Goal: Complete application form: Complete application form

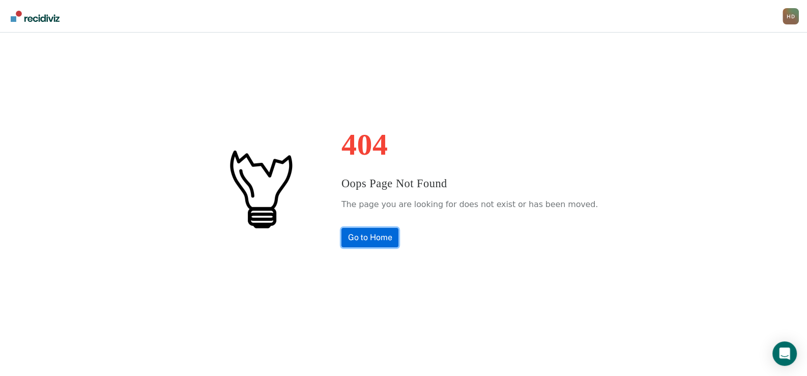
click at [381, 239] on link "Go to Home" at bounding box center [369, 237] width 57 height 19
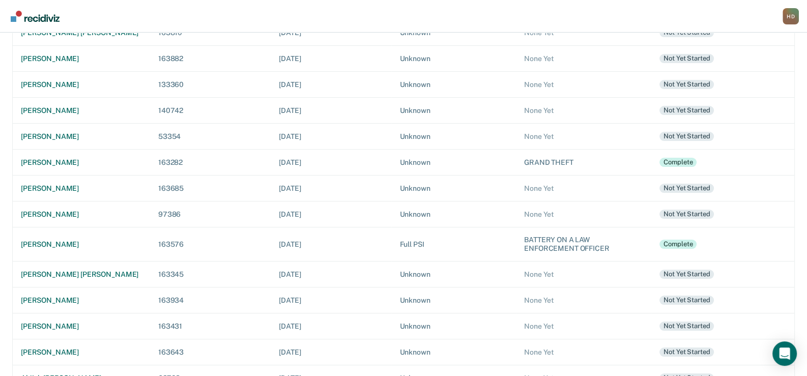
scroll to position [203, 0]
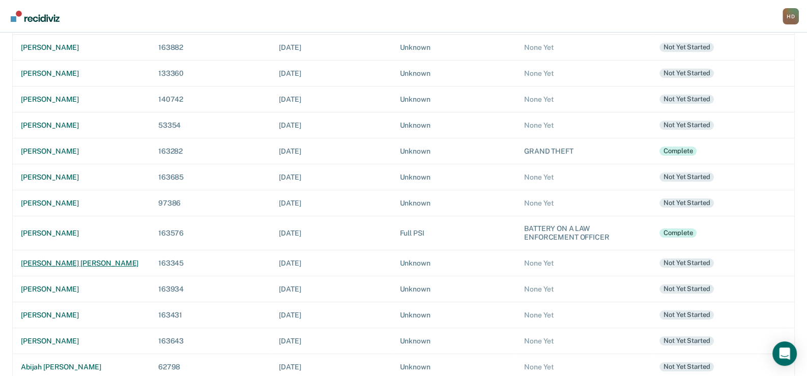
click at [71, 263] on div "[PERSON_NAME] [PERSON_NAME]" at bounding box center [81, 263] width 121 height 9
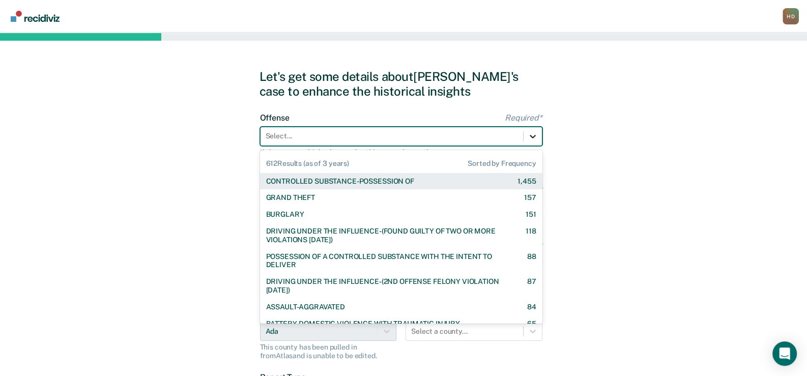
click at [532, 135] on icon at bounding box center [532, 136] width 10 height 10
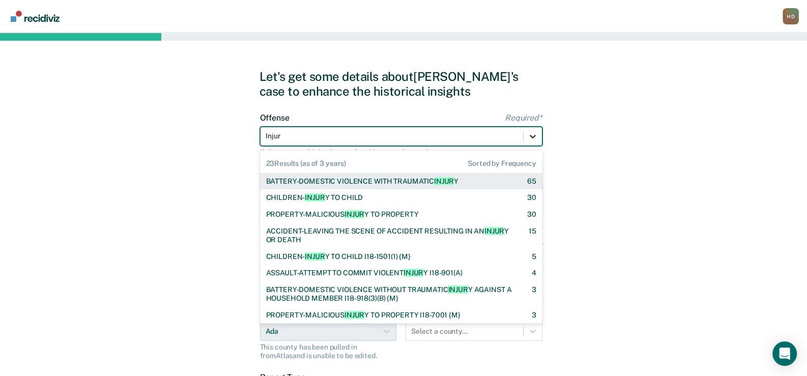
type input "Injury"
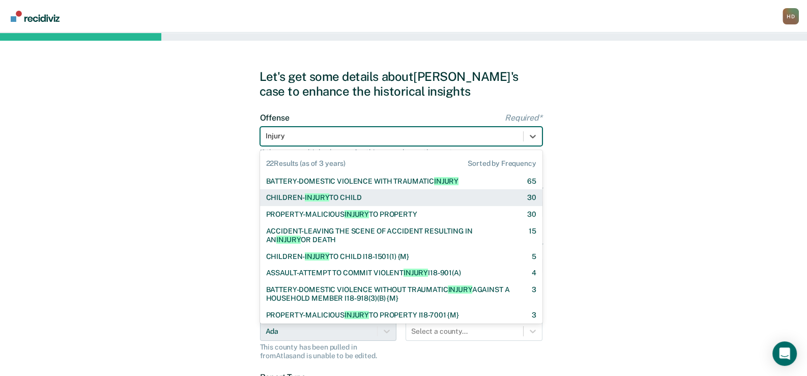
click at [359, 197] on div "CHILDREN- INJURY TO CHILD" at bounding box center [314, 197] width 96 height 9
checkbox input "true"
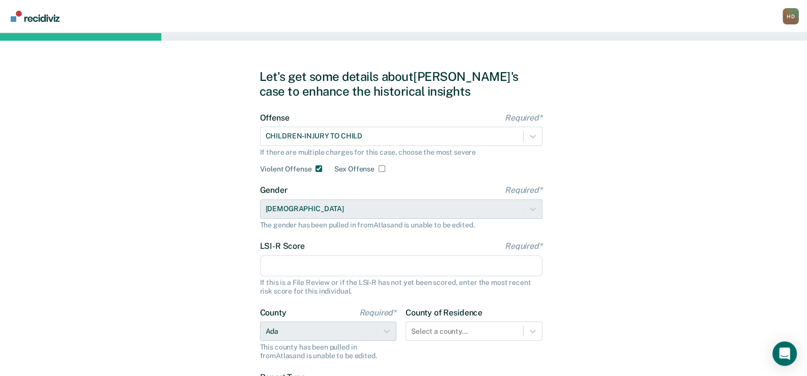
click at [379, 168] on input "Sex Offense" at bounding box center [381, 168] width 7 height 7
checkbox input "true"
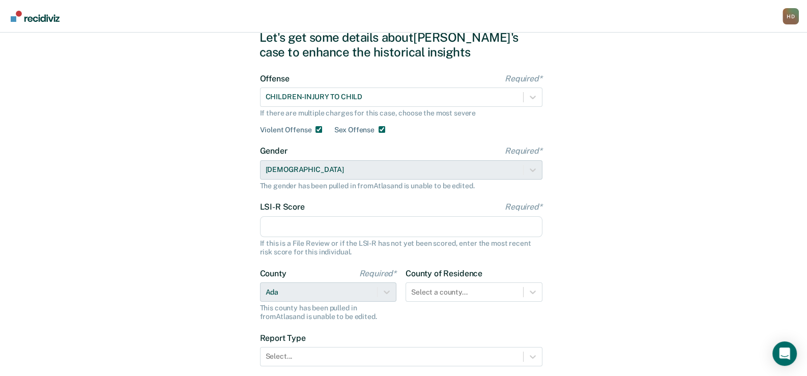
scroll to position [50, 0]
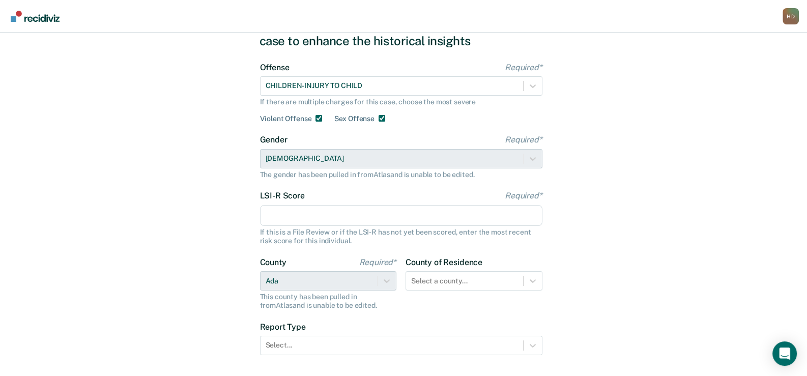
click at [275, 218] on input "LSI-R Score Required*" at bounding box center [401, 215] width 282 height 21
type input "16"
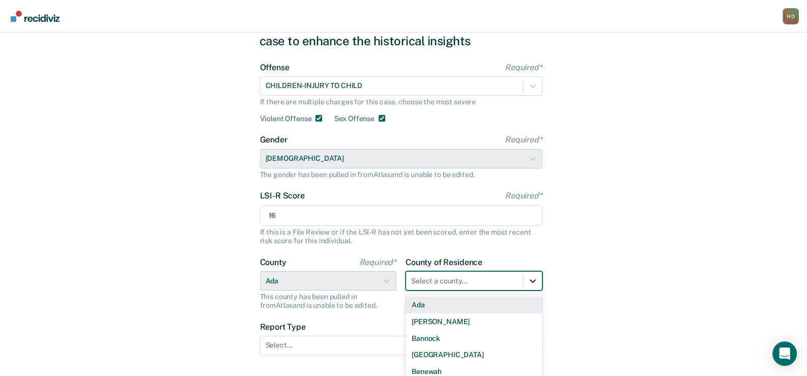
scroll to position [121, 0]
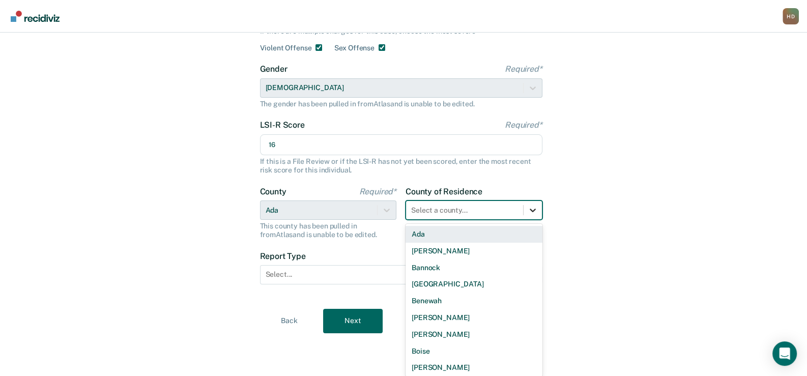
click at [534, 220] on div "44 results available. Use Up and Down to choose options, press Enter to select …" at bounding box center [473, 209] width 137 height 19
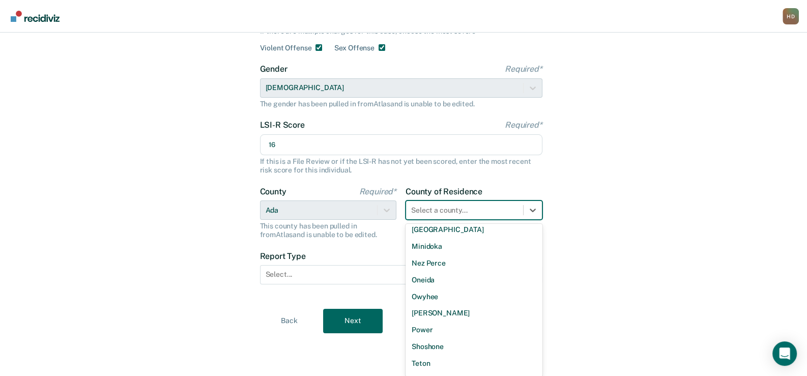
scroll to position [585, 0]
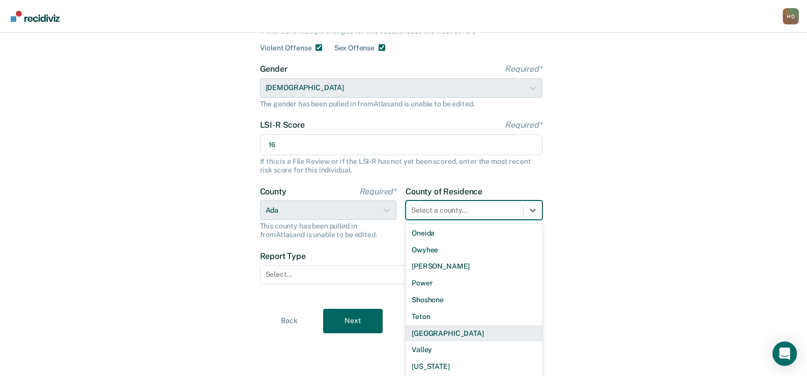
click at [439, 332] on div "[GEOGRAPHIC_DATA]" at bounding box center [473, 333] width 137 height 17
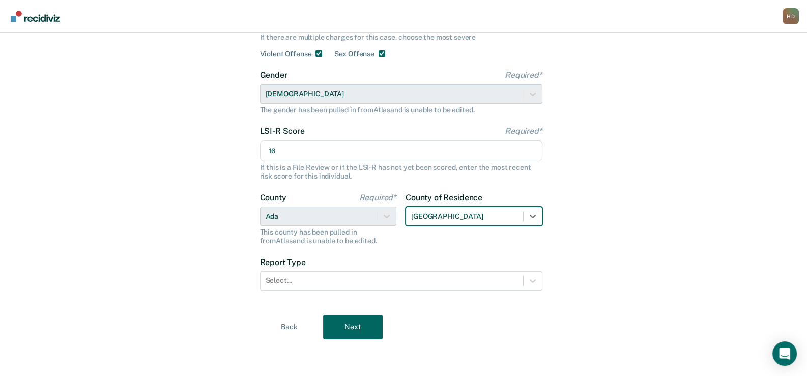
scroll to position [114, 0]
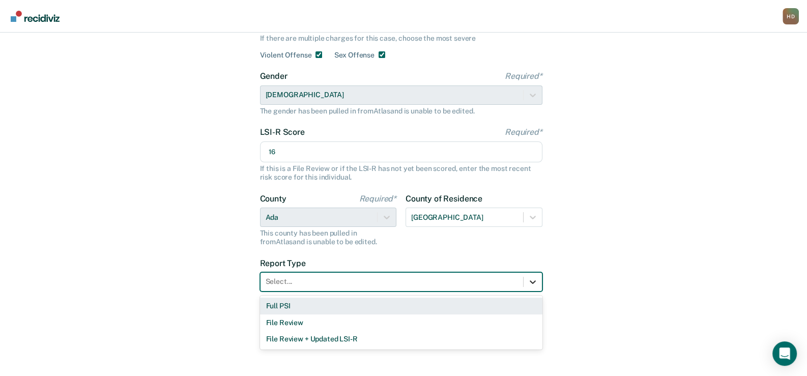
click at [529, 280] on icon at bounding box center [532, 282] width 10 height 10
click at [279, 305] on div "Full PSI" at bounding box center [401, 306] width 282 height 17
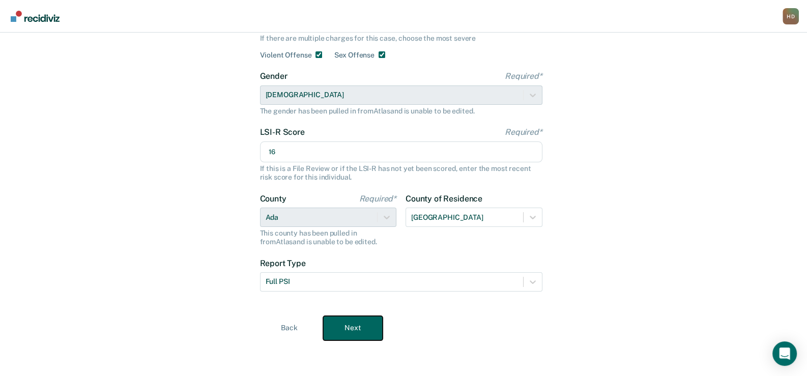
click at [351, 327] on button "Next" at bounding box center [353, 328] width 60 height 24
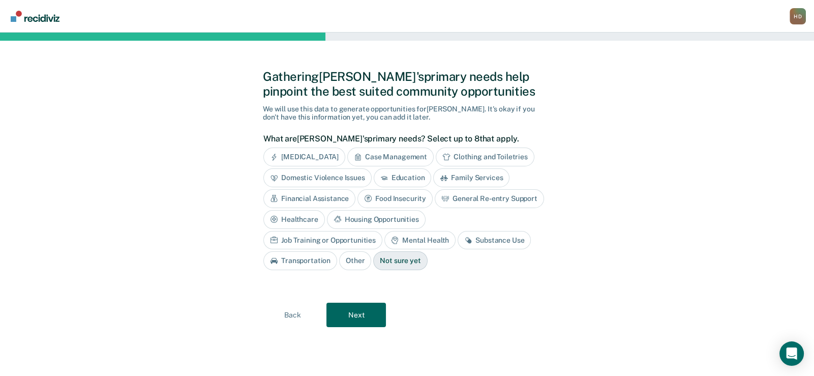
click at [302, 156] on div "[MEDICAL_DATA]" at bounding box center [304, 157] width 82 height 19
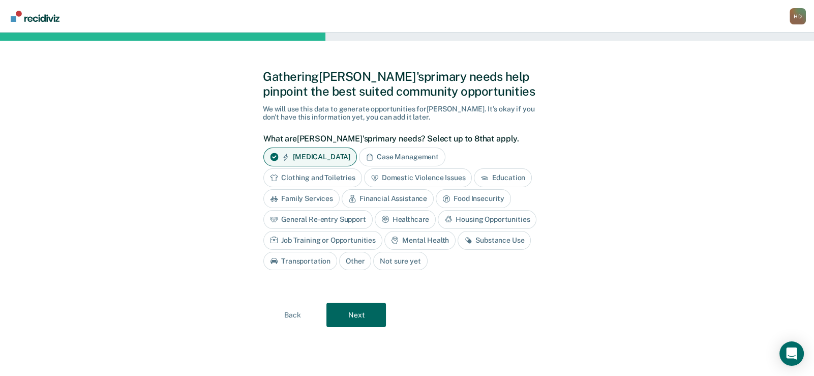
click at [405, 152] on div "Case Management" at bounding box center [402, 157] width 86 height 19
click at [419, 237] on div "Mental Health" at bounding box center [420, 240] width 71 height 19
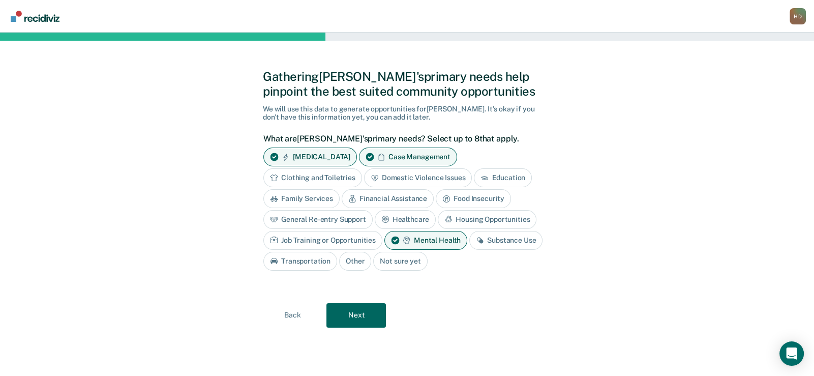
click at [489, 236] on div "Substance Use" at bounding box center [505, 240] width 73 height 19
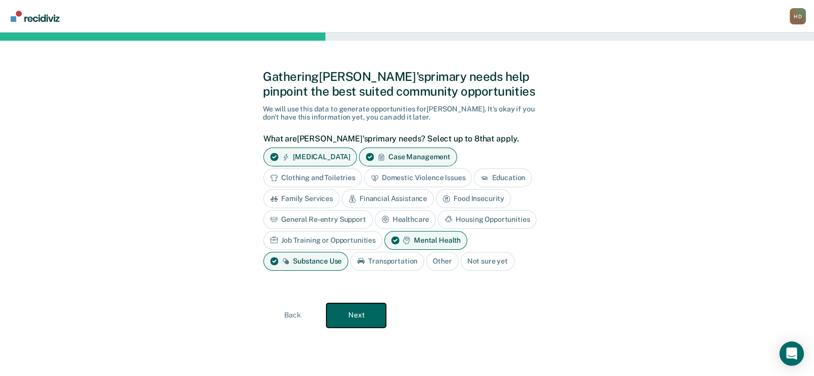
click at [366, 313] on button "Next" at bounding box center [357, 315] width 60 height 24
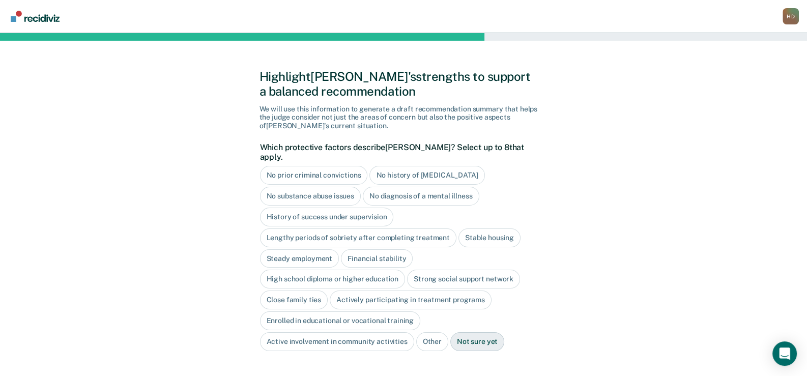
click at [502, 228] on div "Stable housing" at bounding box center [489, 237] width 62 height 19
click at [381, 249] on div "Financial stability" at bounding box center [377, 258] width 72 height 19
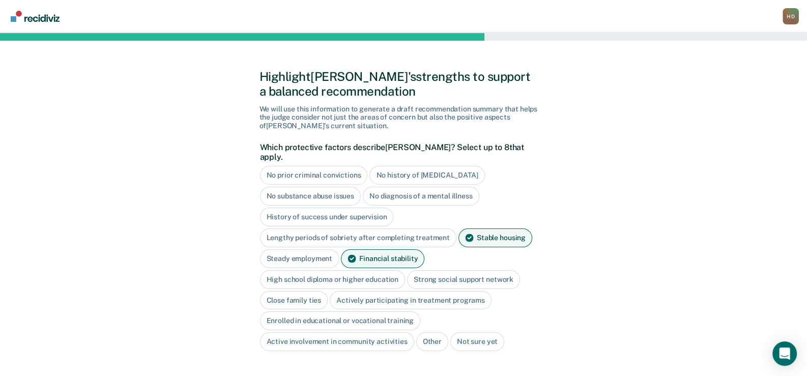
click at [367, 270] on div "High school diploma or higher education" at bounding box center [332, 279] width 145 height 19
click at [466, 270] on div "Strong social support network" at bounding box center [475, 279] width 113 height 19
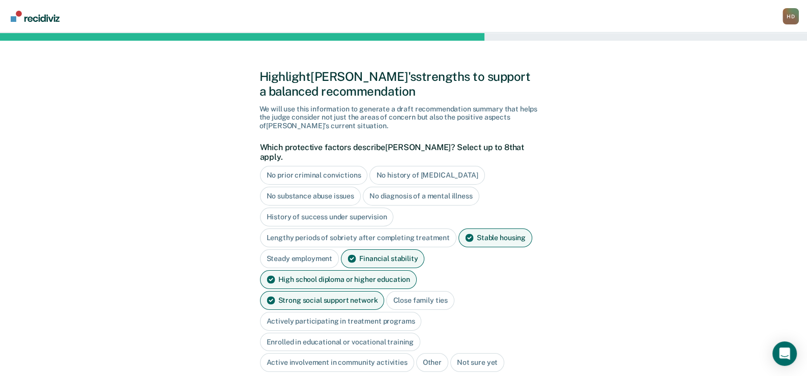
click at [386, 291] on div "Close family ties" at bounding box center [420, 300] width 68 height 19
click at [315, 353] on div "Active involvement in community activities" at bounding box center [337, 362] width 154 height 19
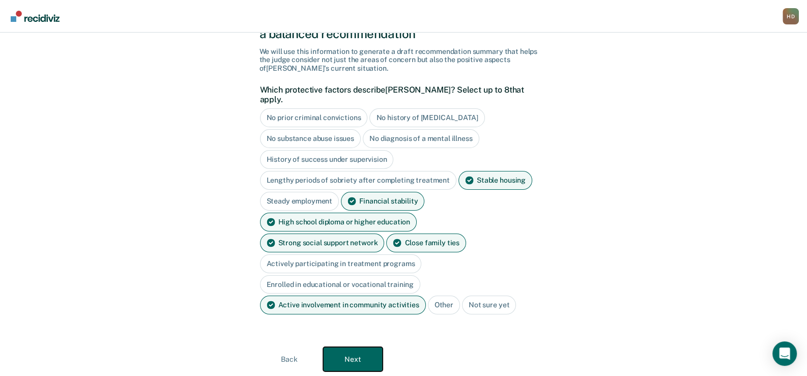
click at [348, 347] on button "Next" at bounding box center [353, 359] width 60 height 24
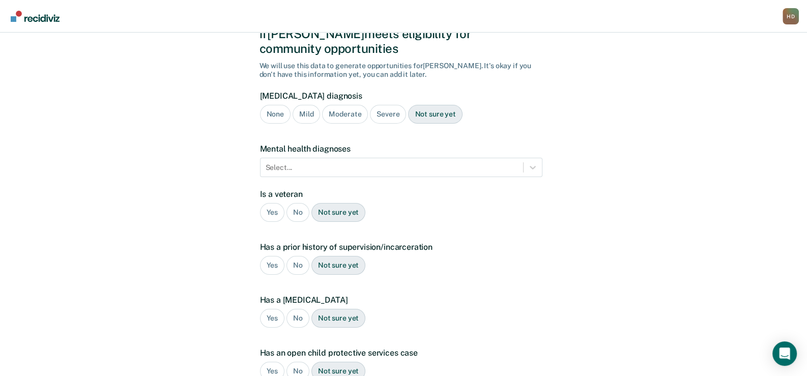
scroll to position [193, 0]
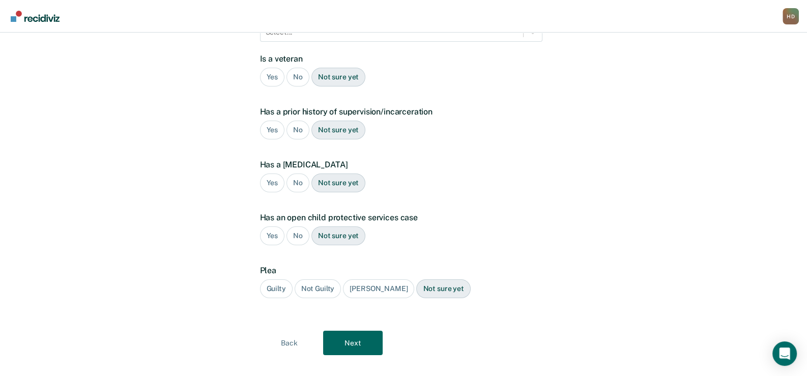
click at [299, 68] on div "No" at bounding box center [297, 77] width 23 height 19
click at [297, 121] on div "No" at bounding box center [297, 130] width 23 height 19
click at [300, 173] on div "No" at bounding box center [297, 182] width 23 height 19
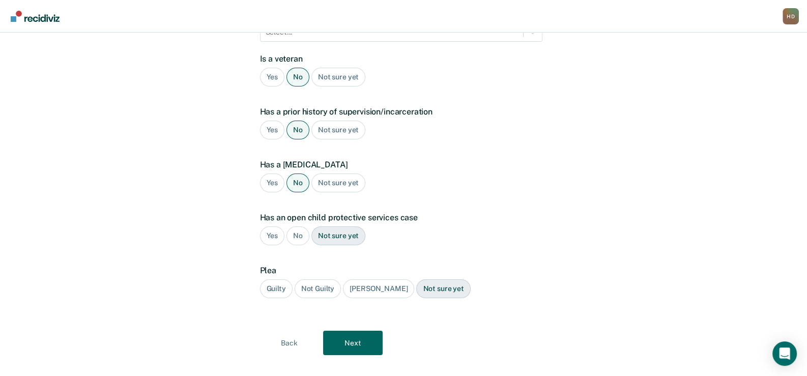
click at [297, 226] on div "No" at bounding box center [297, 235] width 23 height 19
click at [272, 279] on div "Guilty" at bounding box center [276, 288] width 33 height 19
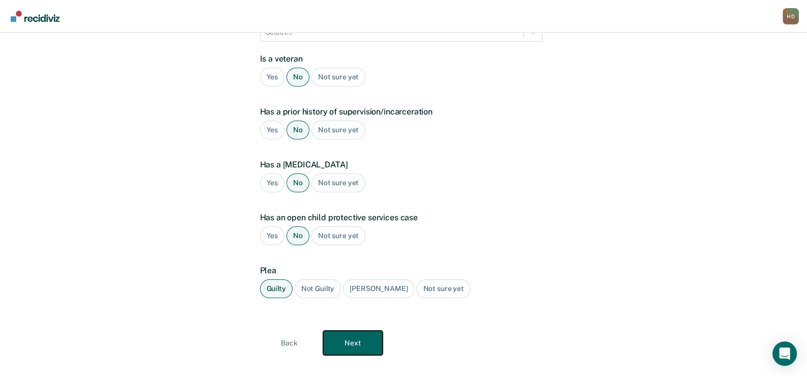
click at [360, 331] on button "Next" at bounding box center [353, 343] width 60 height 24
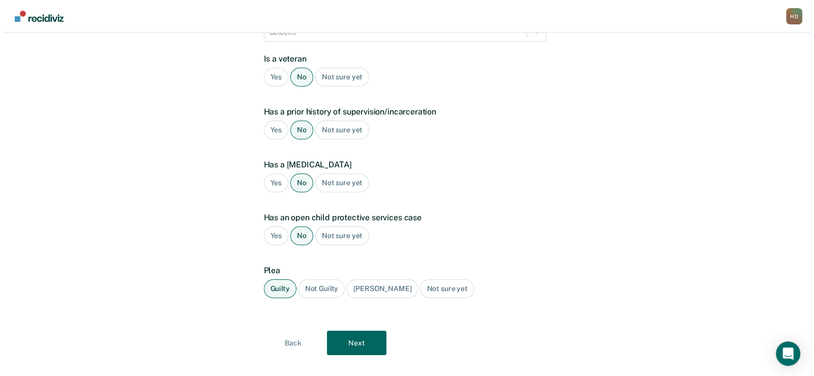
scroll to position [0, 0]
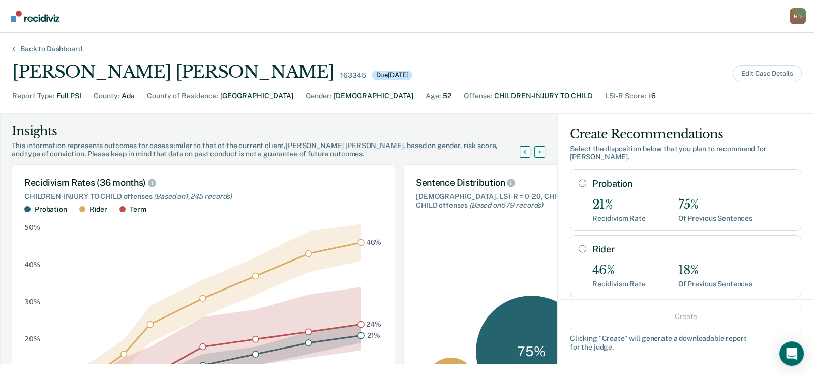
click at [579, 179] on input "Probation" at bounding box center [583, 183] width 8 height 8
radio input "true"
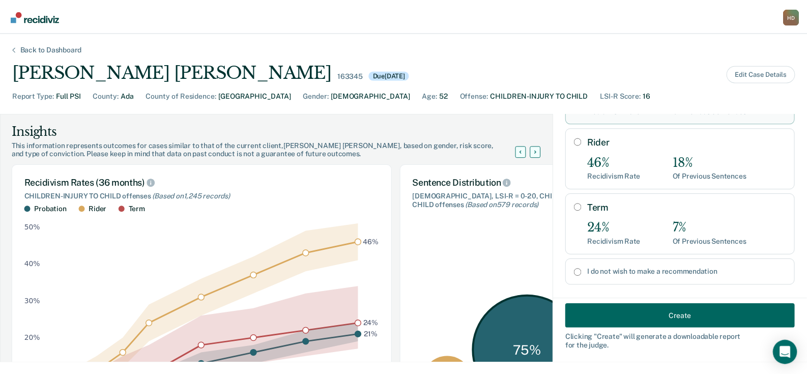
scroll to position [139, 0]
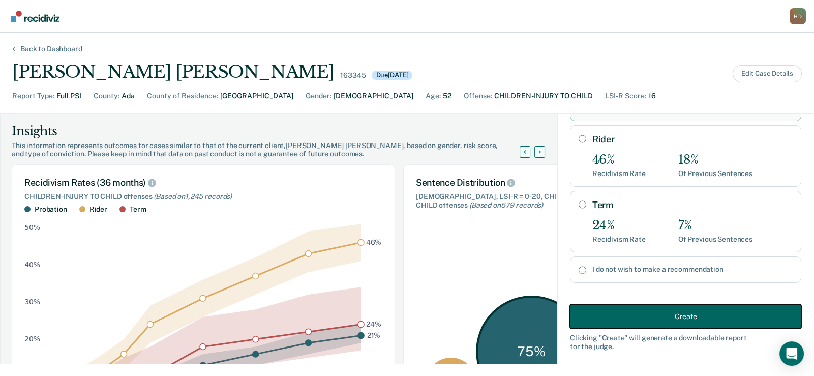
click at [650, 316] on button "Create" at bounding box center [685, 316] width 231 height 24
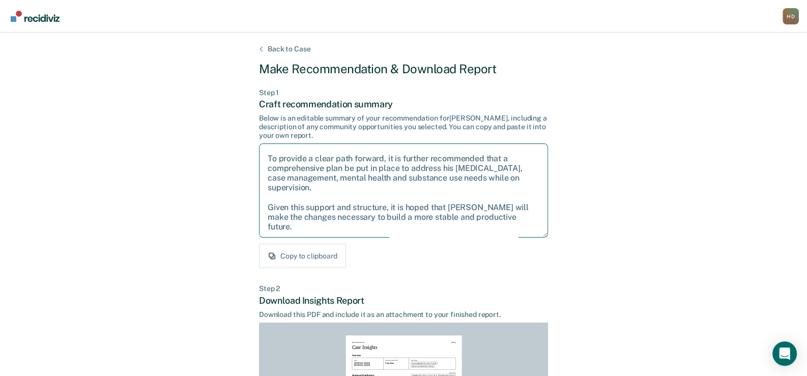
scroll to position [101, 0]
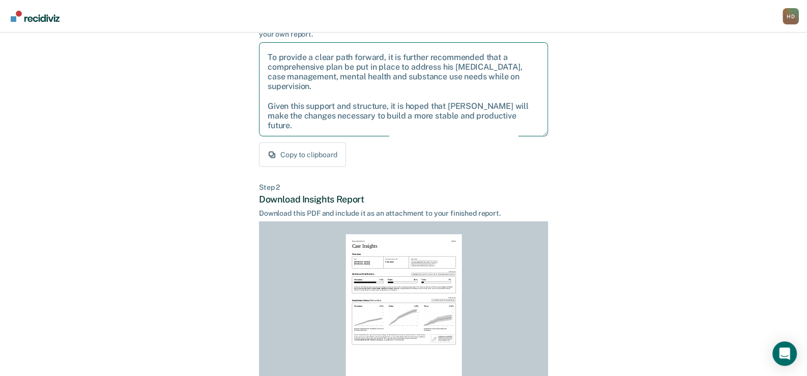
drag, startPoint x: 266, startPoint y: 154, endPoint x: 528, endPoint y: 221, distance: 270.4
click at [528, 221] on div "Back to Case Make Recommendation & Download Report Step 1 Craft recommendation …" at bounding box center [403, 205] width 289 height 523
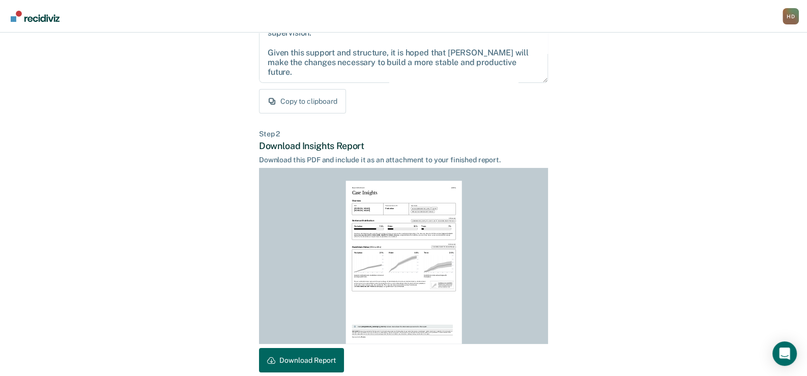
scroll to position [203, 0]
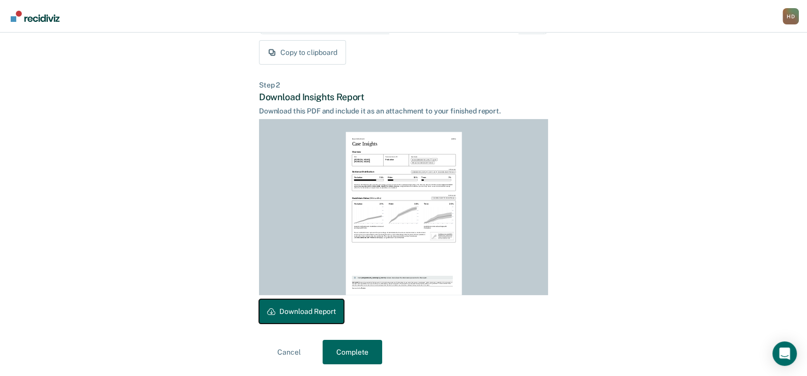
click at [285, 309] on button "Download Report" at bounding box center [301, 311] width 85 height 24
click at [352, 354] on button "Complete" at bounding box center [352, 352] width 60 height 24
